Goal: Task Accomplishment & Management: Use online tool/utility

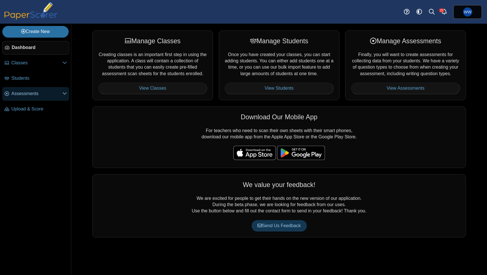
click at [33, 96] on span "Assessments" at bounding box center [36, 94] width 51 height 6
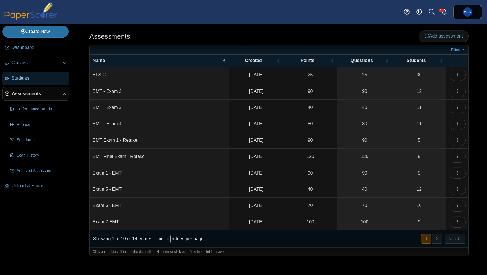
click at [33, 81] on span "Students" at bounding box center [39, 78] width 56 height 6
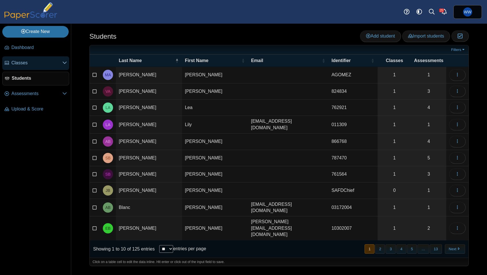
click at [43, 65] on span "Classes" at bounding box center [36, 63] width 51 height 6
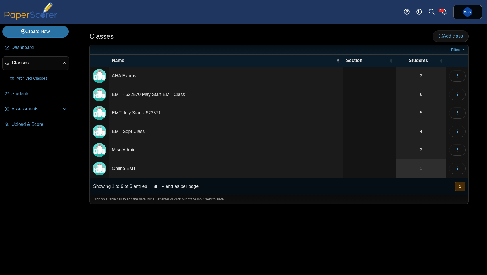
click at [416, 166] on link "1" at bounding box center [421, 169] width 50 height 18
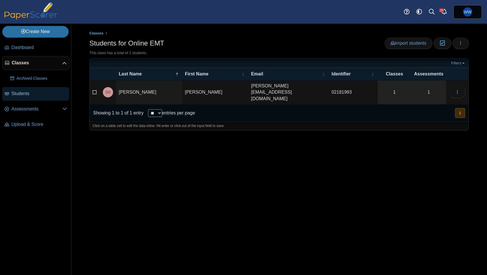
click at [34, 94] on span "Students" at bounding box center [39, 94] width 56 height 6
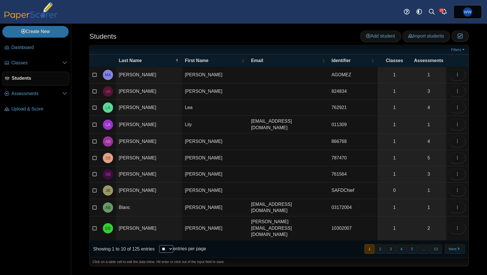
click at [44, 102] on li "Assessments Performance Bands" at bounding box center [35, 94] width 67 height 15
click at [37, 97] on span "Assessments" at bounding box center [36, 94] width 51 height 6
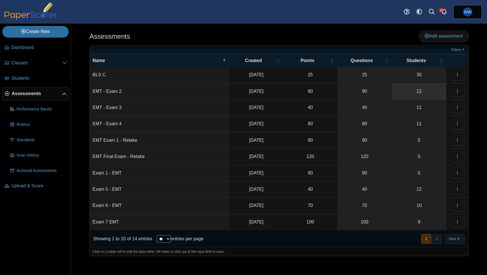
click at [415, 87] on link "12" at bounding box center [419, 91] width 54 height 16
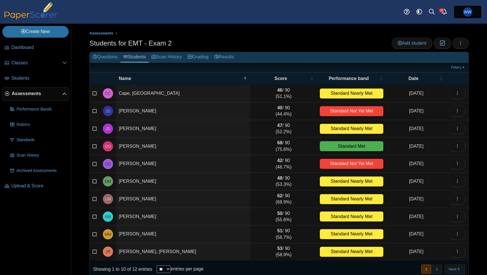
click at [469, 38] on div "Add student Moderation 0 Loading…" at bounding box center [430, 43] width 77 height 11
click at [468, 40] on button "button" at bounding box center [460, 43] width 17 height 11
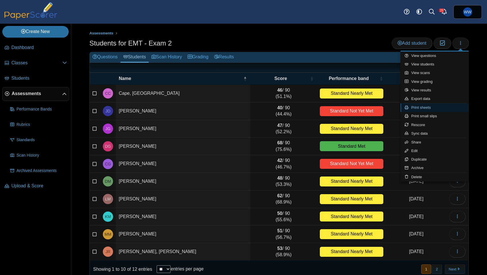
click at [438, 107] on link "Print sheets" at bounding box center [435, 107] width 68 height 9
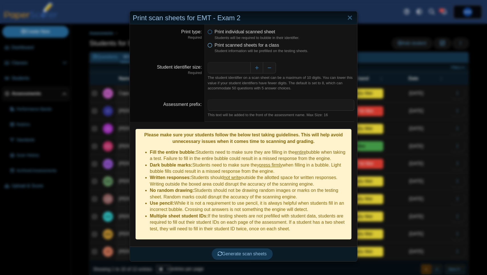
click at [212, 44] on icon at bounding box center [210, 44] width 5 height 4
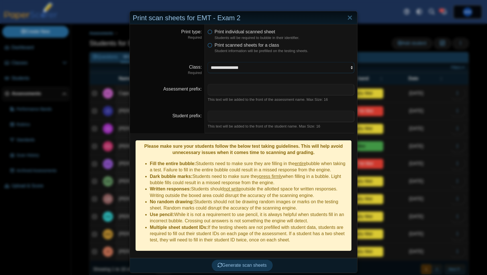
select select "**********"
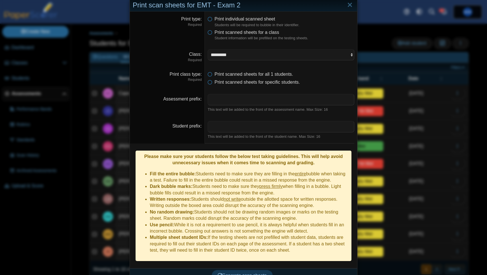
scroll to position [13, 0]
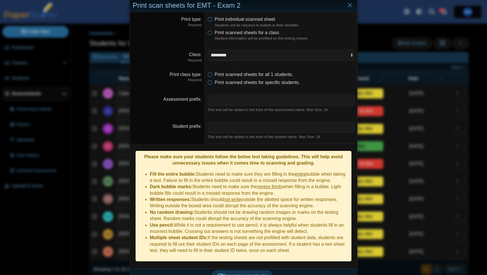
click at [238, 269] on div "Generate scan sheets" at bounding box center [242, 276] width 224 height 15
click at [238, 273] on span "Generate scan sheets" at bounding box center [242, 275] width 49 height 5
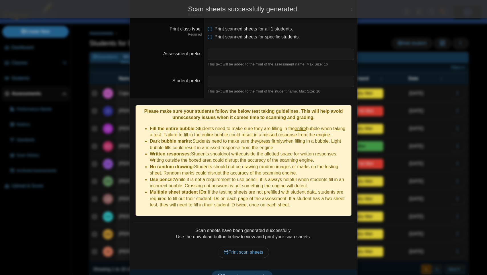
scroll to position [58, 0]
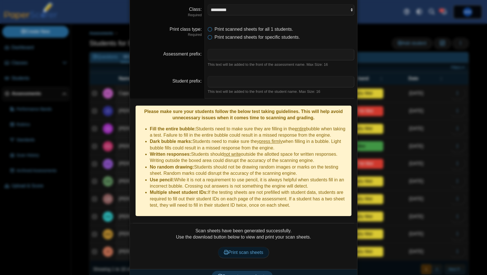
click at [247, 250] on span "Print scan sheets" at bounding box center [244, 252] width 40 height 5
click at [368, 34] on div "**********" at bounding box center [243, 137] width 487 height 275
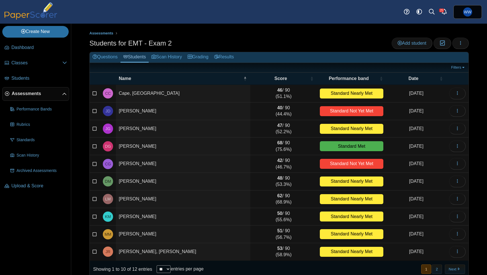
click at [26, 94] on span "Assessments" at bounding box center [37, 94] width 50 height 6
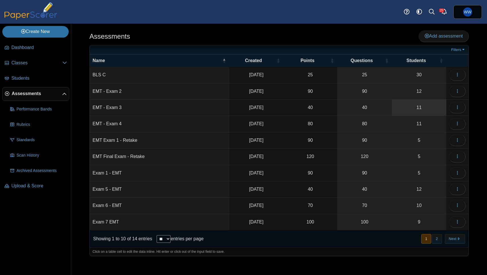
click at [432, 102] on link "11" at bounding box center [419, 108] width 54 height 16
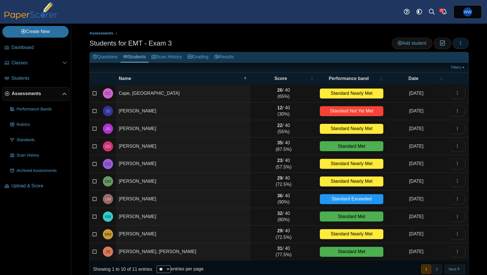
click at [464, 47] on button "button" at bounding box center [460, 43] width 17 height 11
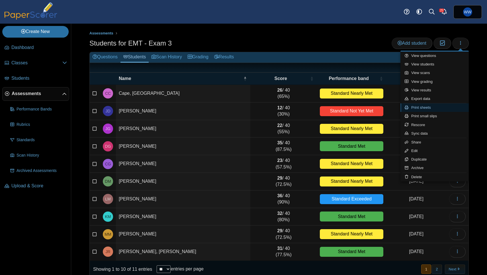
click at [432, 107] on link "Print sheets" at bounding box center [435, 107] width 68 height 9
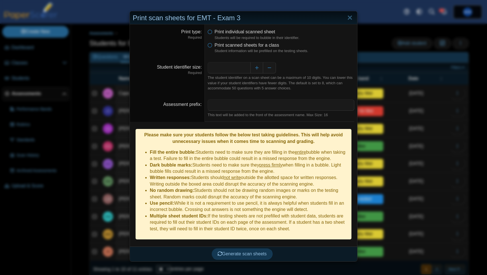
click at [266, 48] on dfn "Student information will be prefilled on the testing sheets." at bounding box center [285, 50] width 140 height 5
click at [266, 46] on span "Print scanned sheets for a class" at bounding box center [247, 45] width 65 height 5
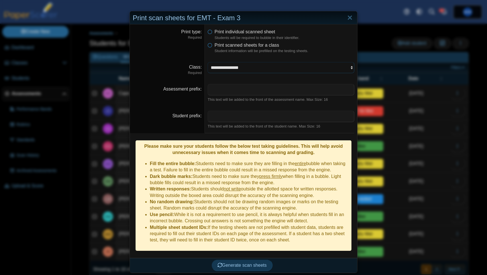
select select "**********"
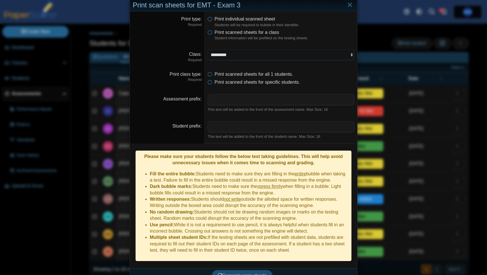
scroll to position [13, 0]
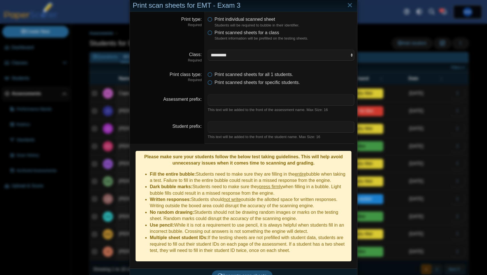
click at [240, 270] on button "Generate scan sheets" at bounding box center [242, 275] width 61 height 11
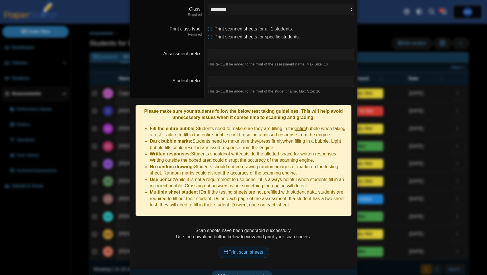
scroll to position [58, 0]
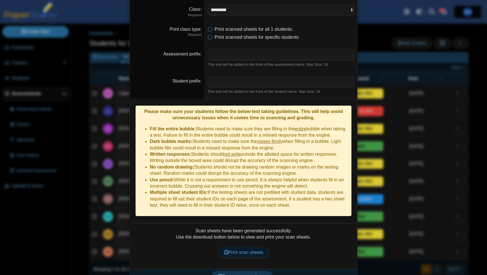
click at [230, 250] on span "Print scan sheets" at bounding box center [244, 252] width 40 height 5
